Goal: Task Accomplishment & Management: Use online tool/utility

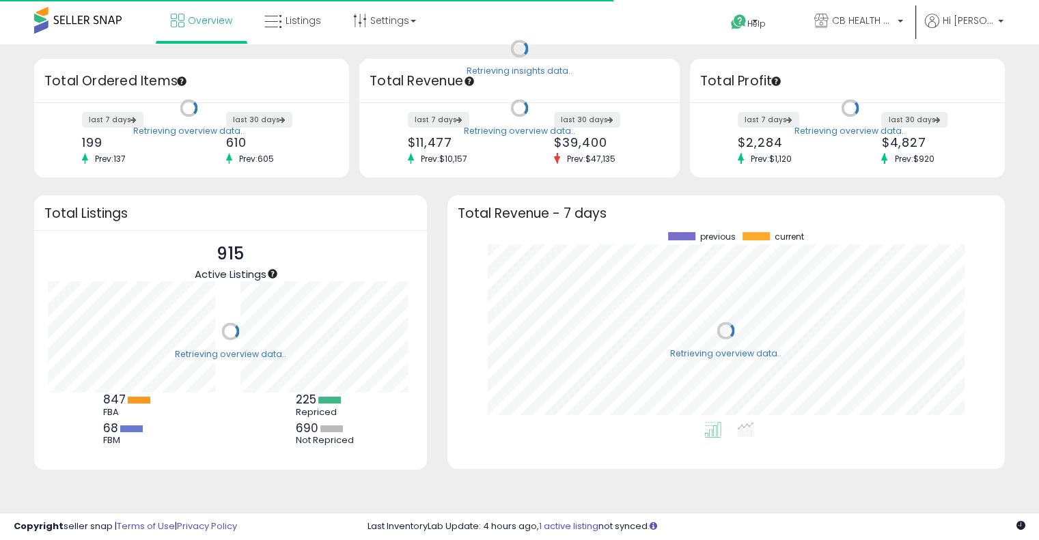
scroll to position [190, 530]
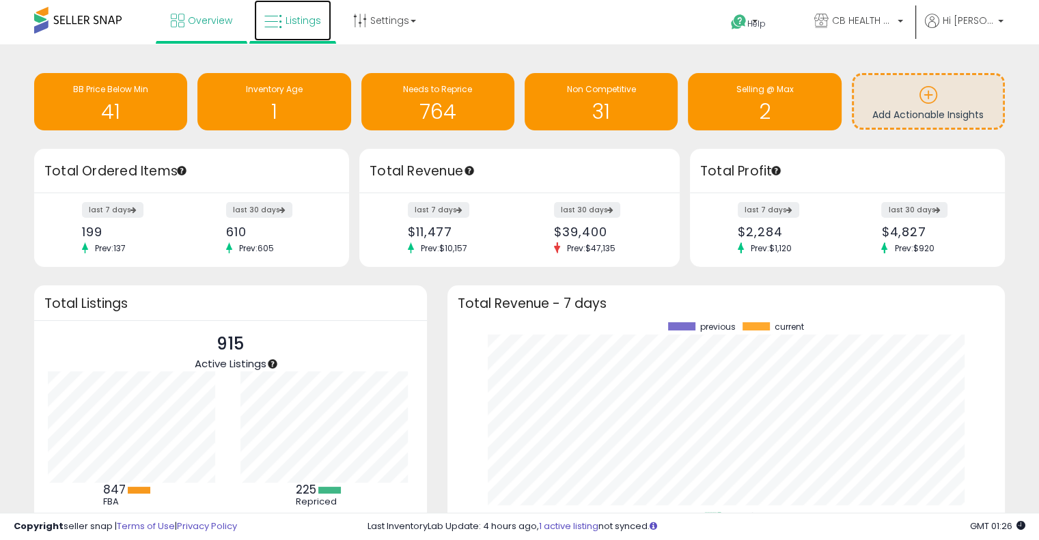
click at [276, 16] on icon at bounding box center [273, 22] width 18 height 18
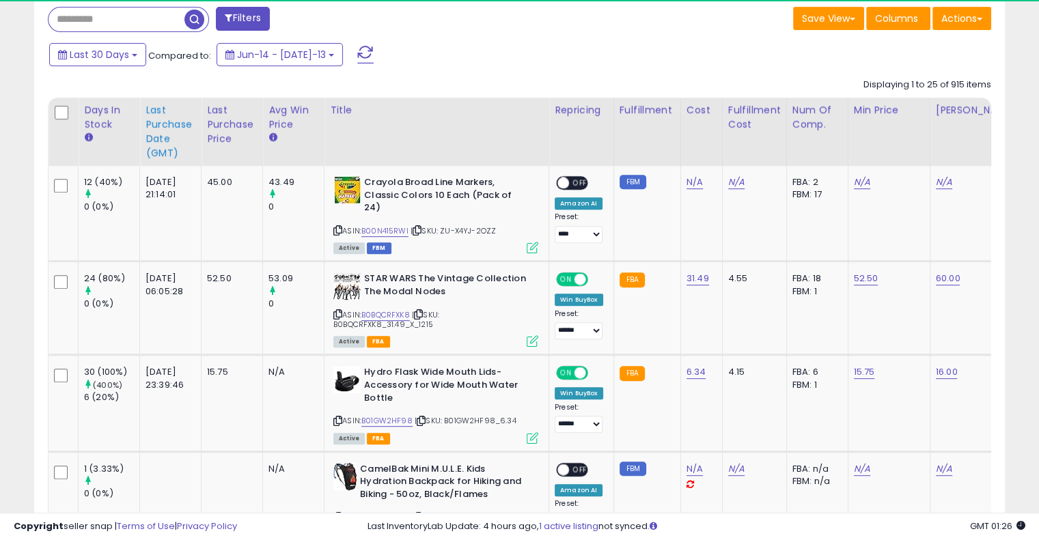
scroll to position [280, 562]
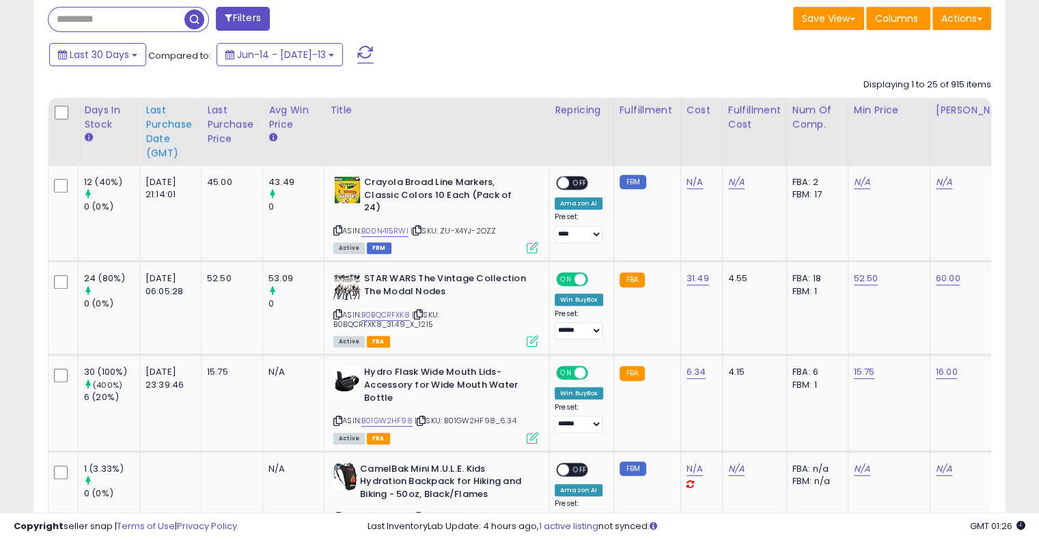
click at [167, 130] on div "Last Purchase Date (GMT)" at bounding box center [171, 131] width 50 height 57
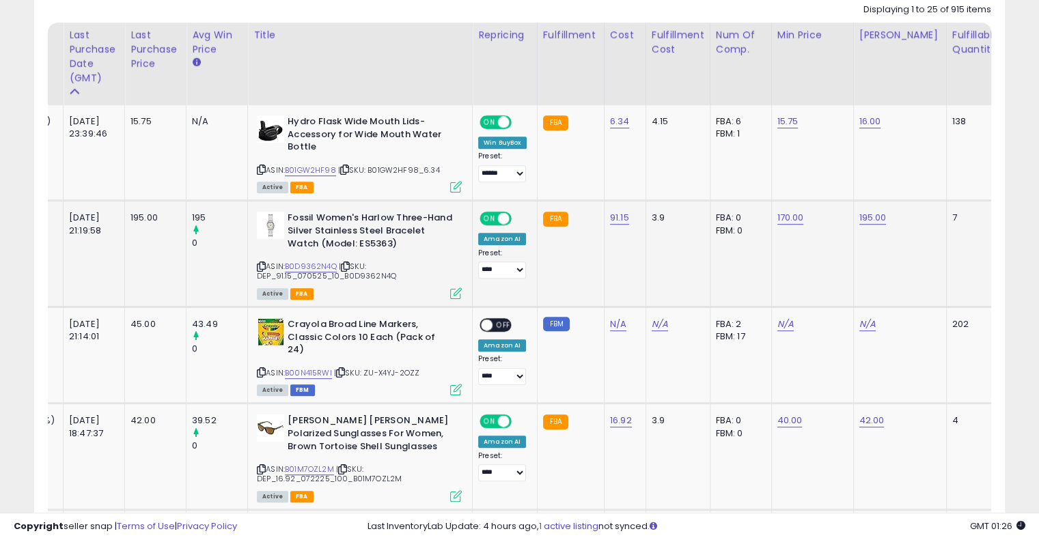
scroll to position [0, 0]
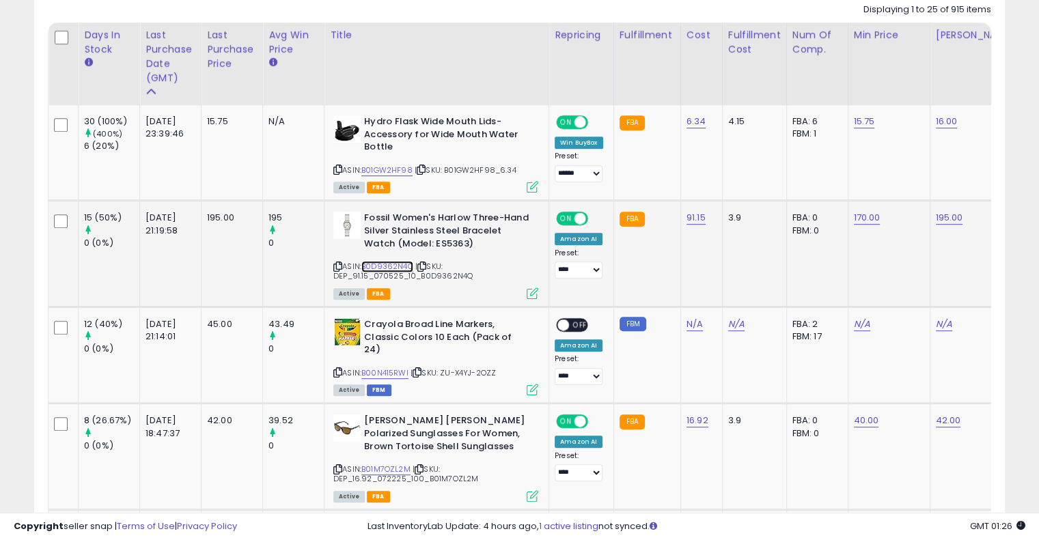
click at [383, 262] on link "B0D9362N4Q" at bounding box center [387, 267] width 52 height 12
